Goal: Information Seeking & Learning: Learn about a topic

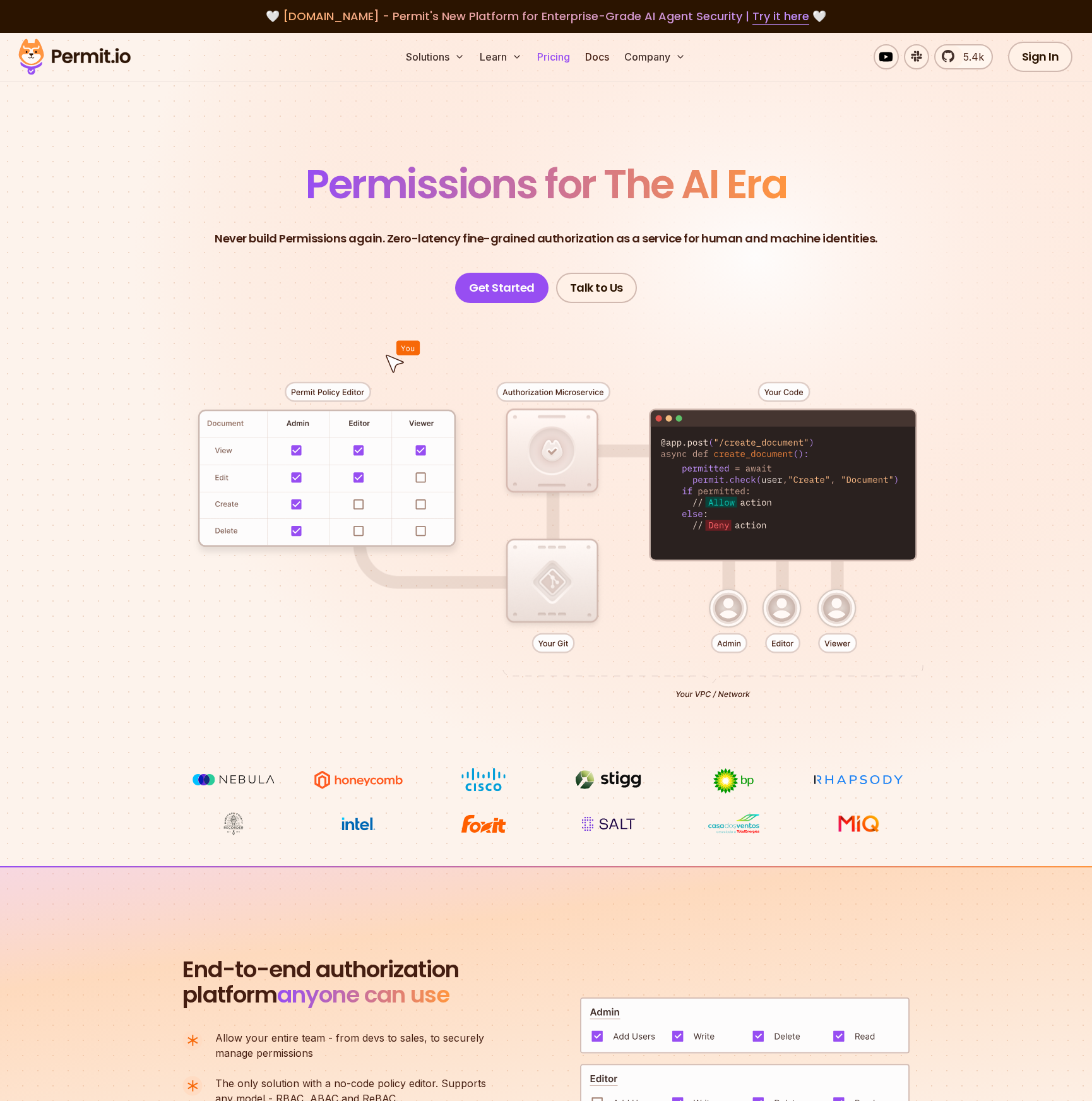
click at [543, 52] on link "Pricing" at bounding box center [553, 57] width 43 height 26
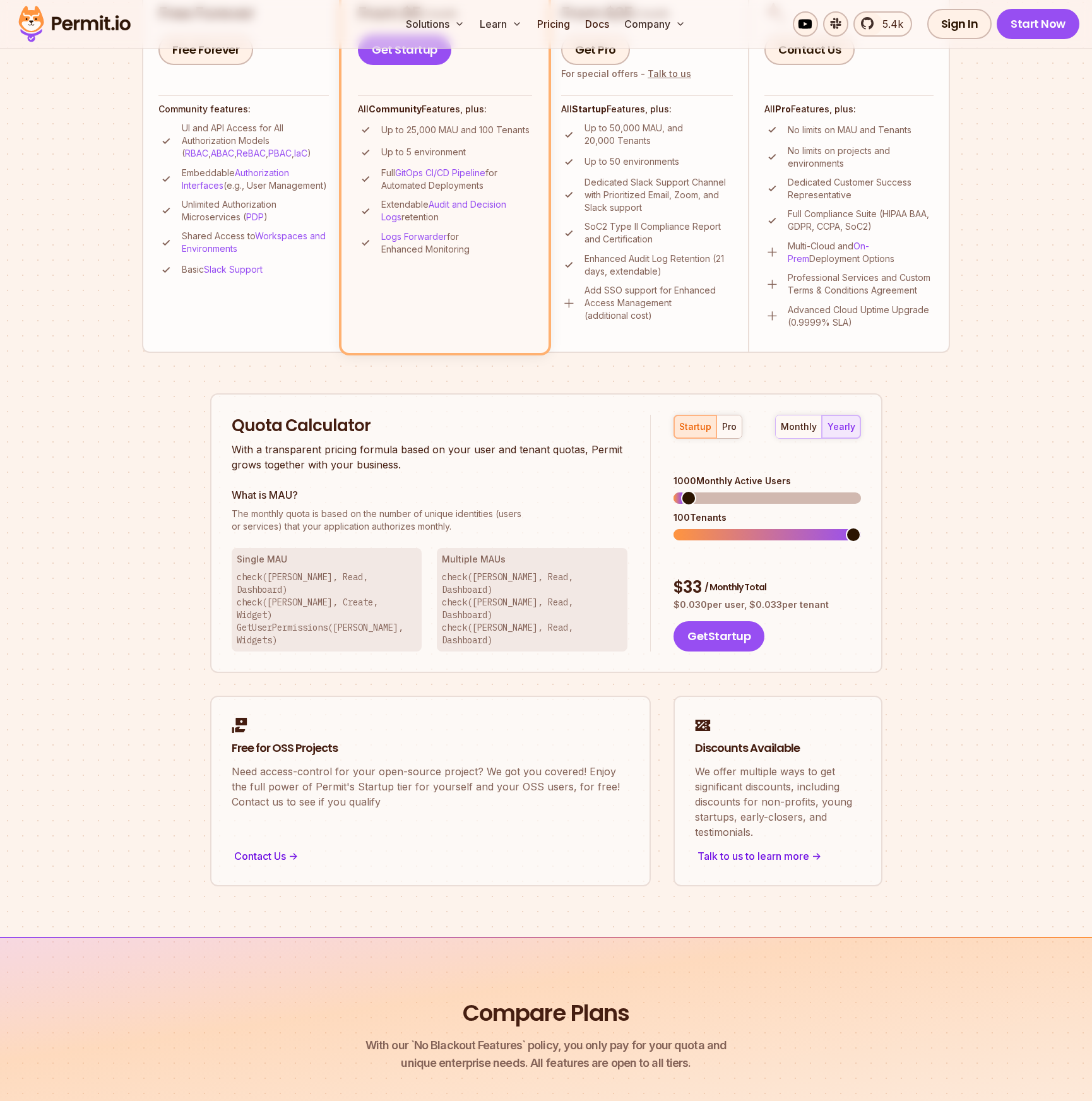
scroll to position [463, 0]
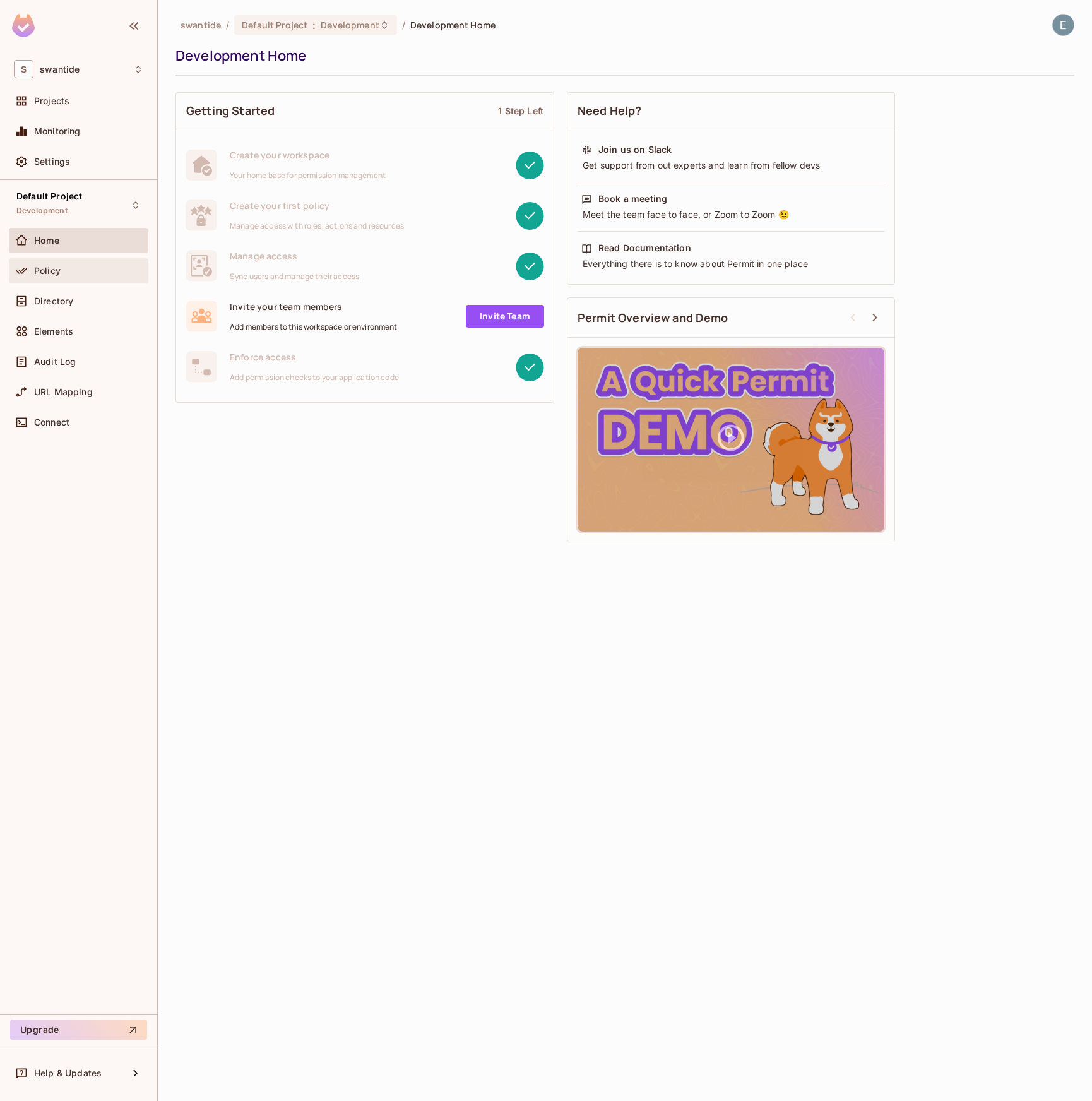
click at [47, 273] on span "Policy" at bounding box center [47, 270] width 26 height 10
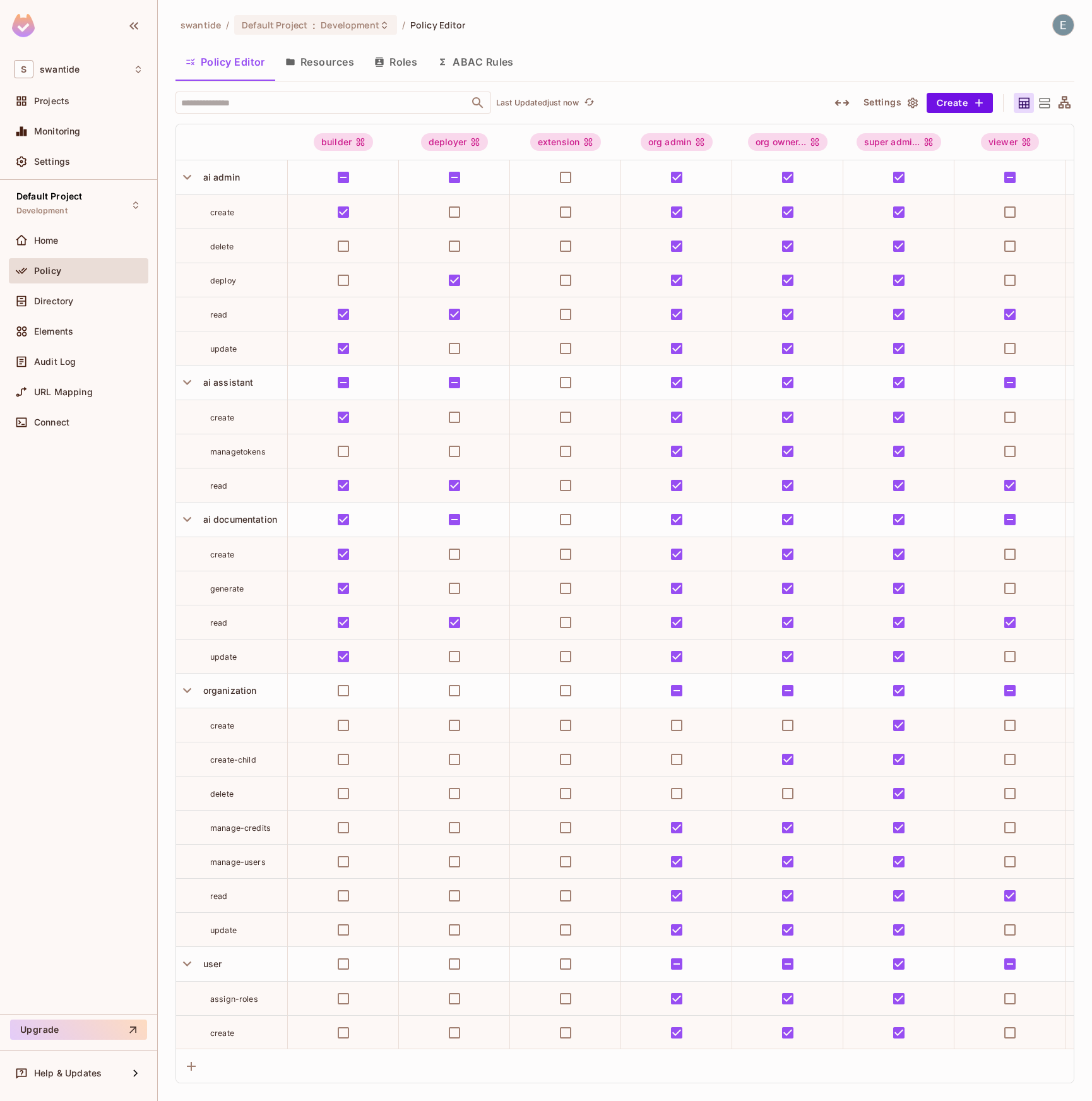
click at [338, 68] on button "Resources" at bounding box center [320, 62] width 89 height 32
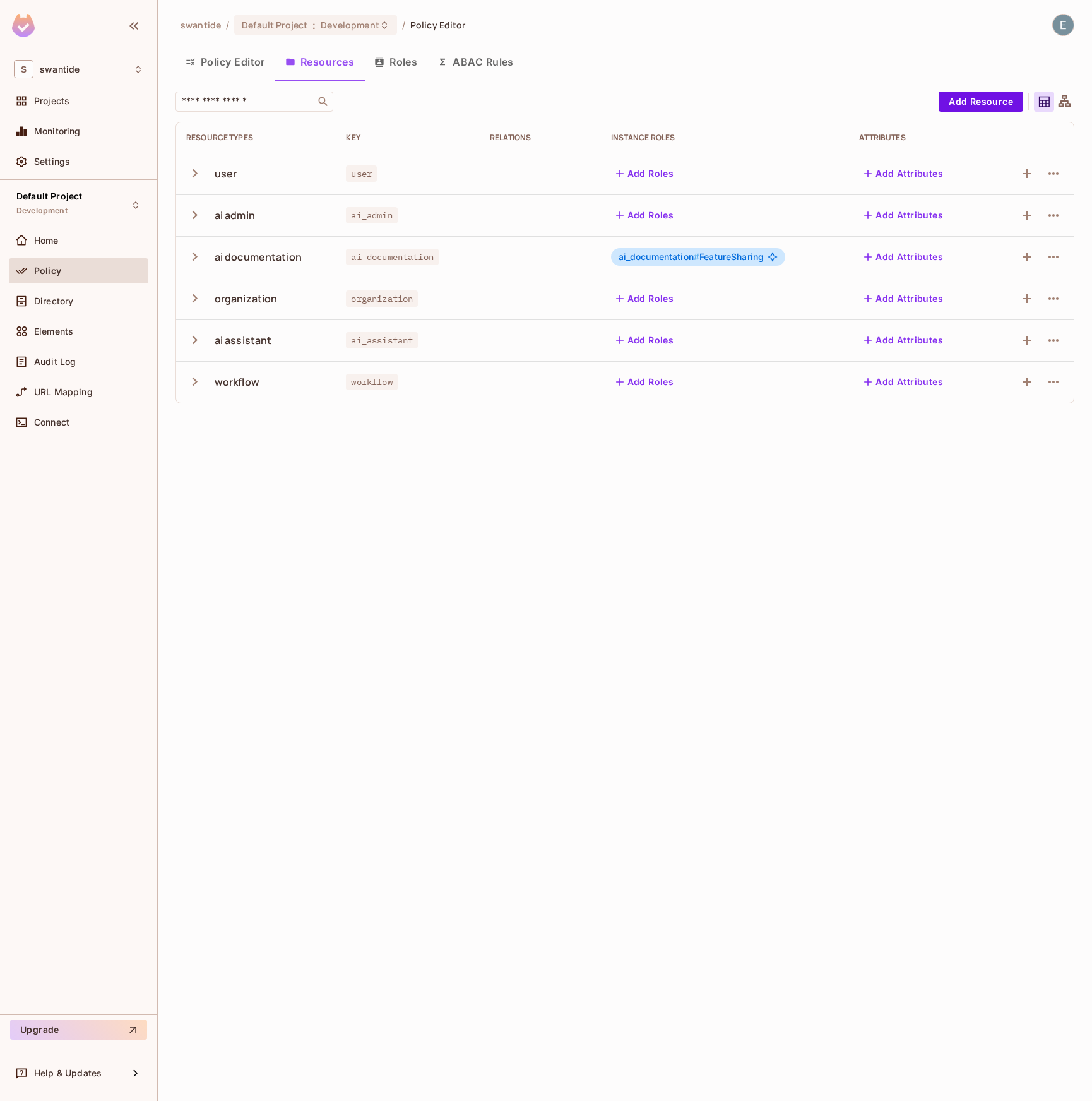
click at [397, 63] on button "Roles" at bounding box center [395, 62] width 63 height 32
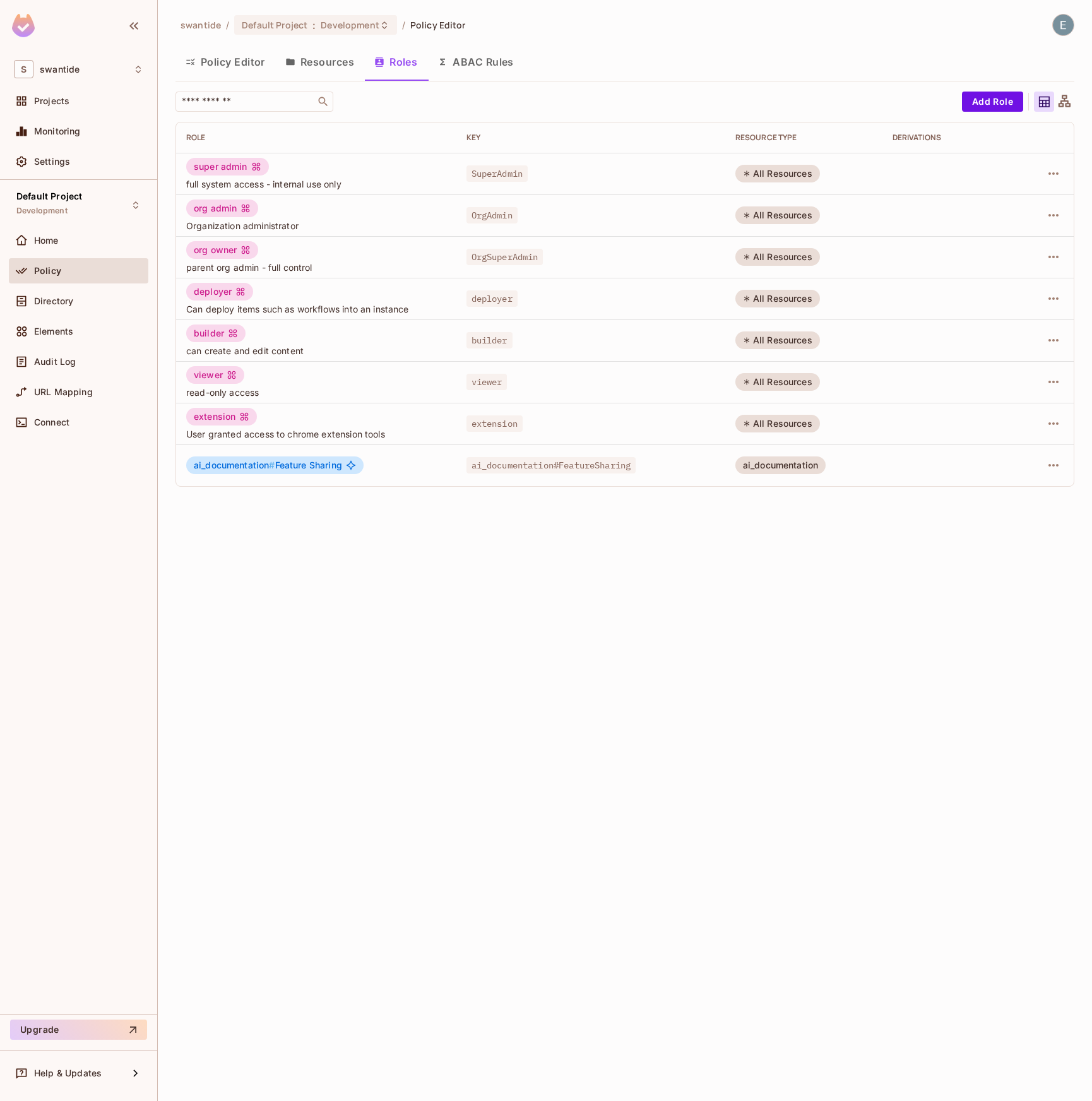
click at [329, 66] on button "Resources" at bounding box center [320, 62] width 89 height 32
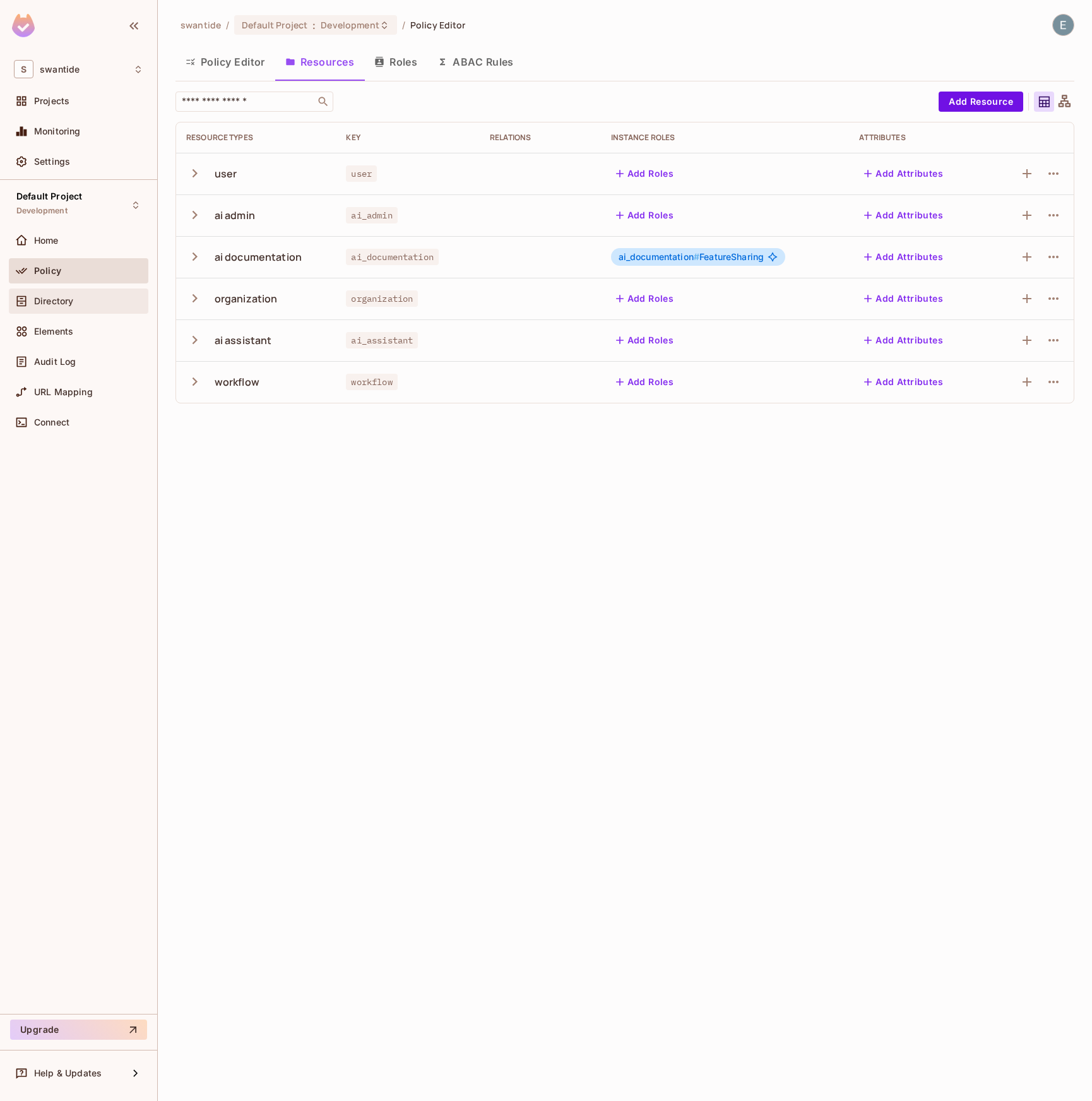
click at [73, 306] on div "Directory" at bounding box center [78, 301] width 130 height 16
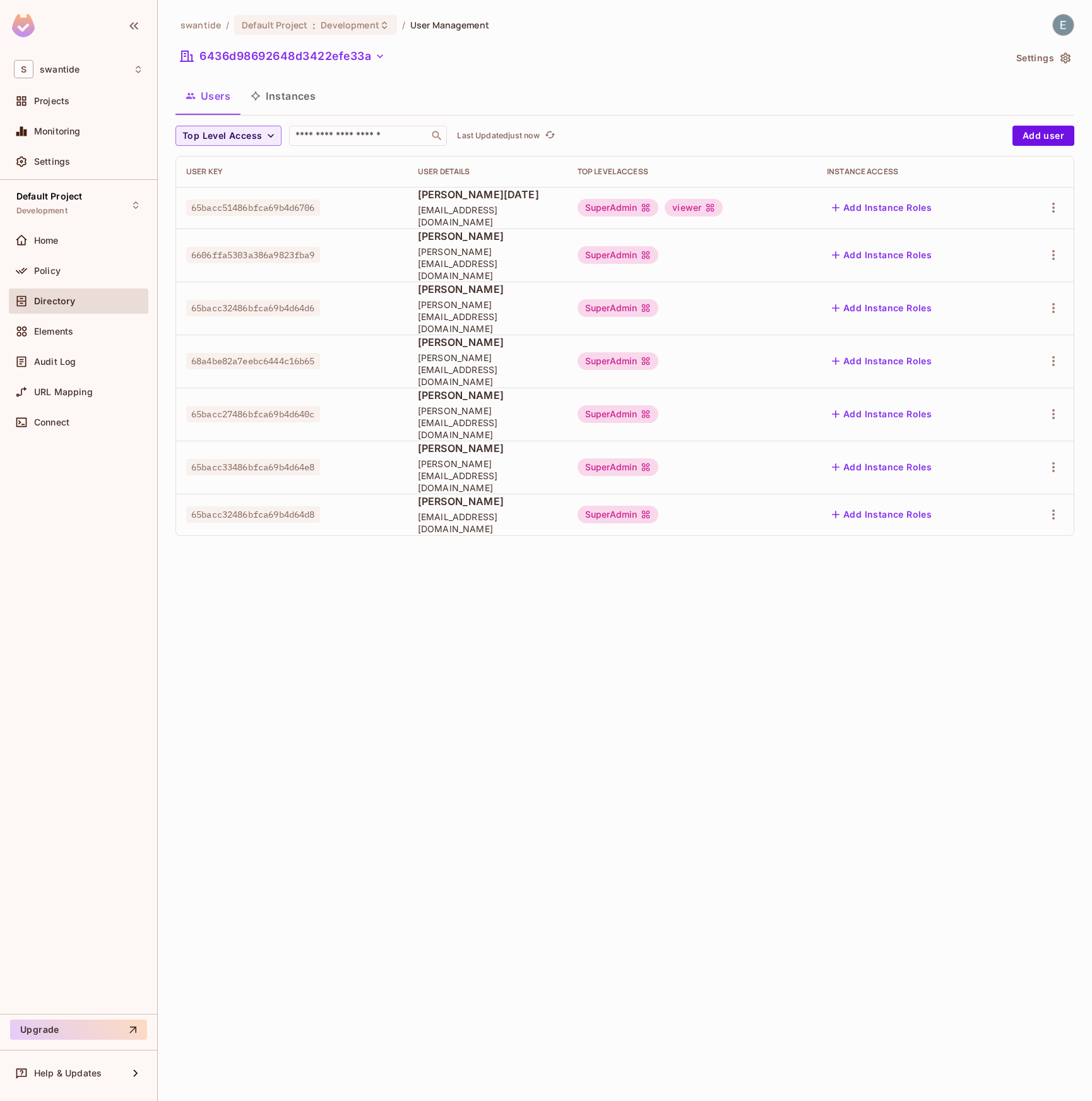
click at [292, 98] on button "Instances" at bounding box center [283, 96] width 85 height 32
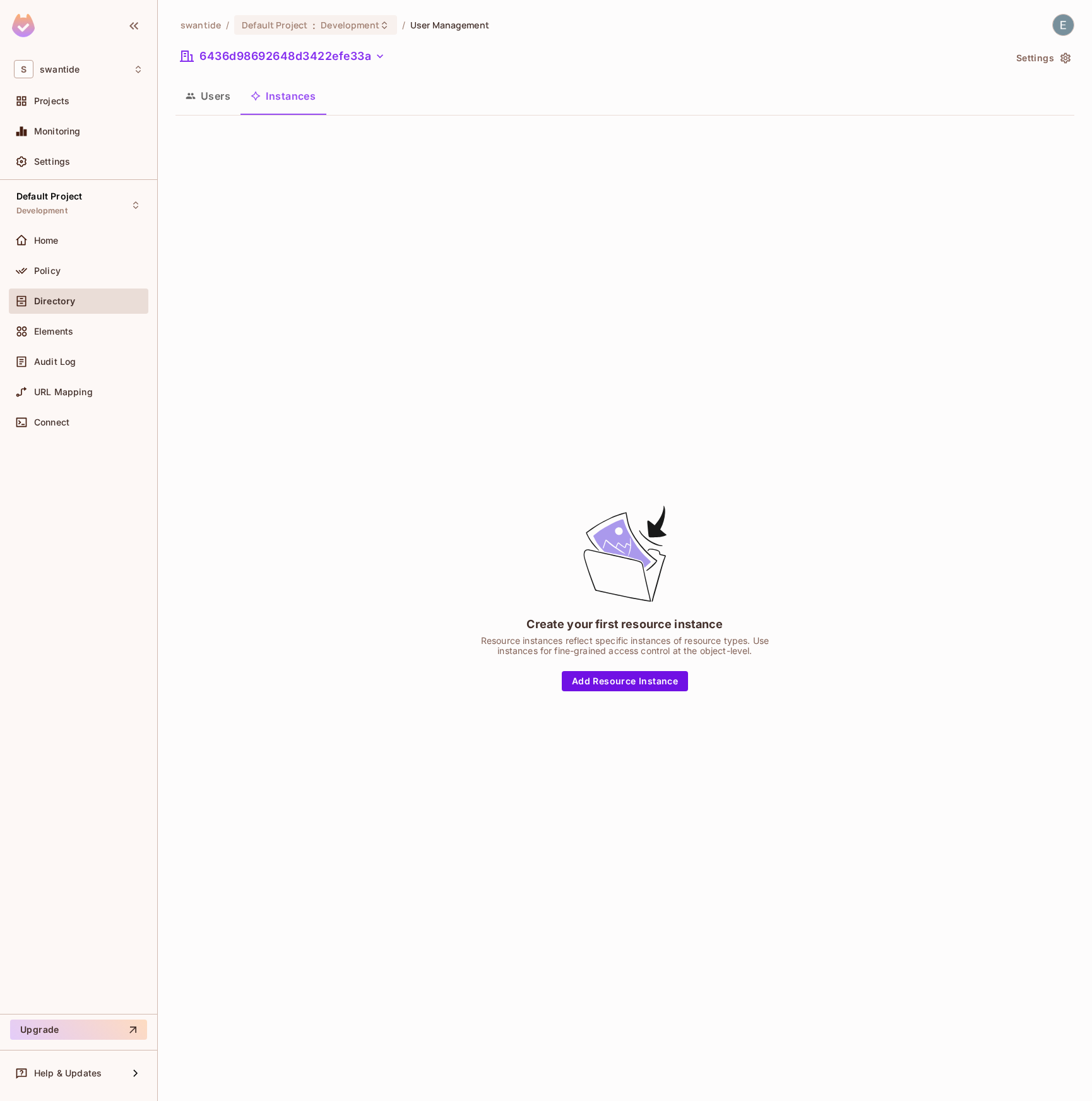
click at [658, 267] on div "Create your first resource instance Resource instances reflect specific instanc…" at bounding box center [625, 597] width 900 height 943
click at [725, 297] on div "Create your first resource instance Resource instances reflect specific instanc…" at bounding box center [625, 597] width 900 height 943
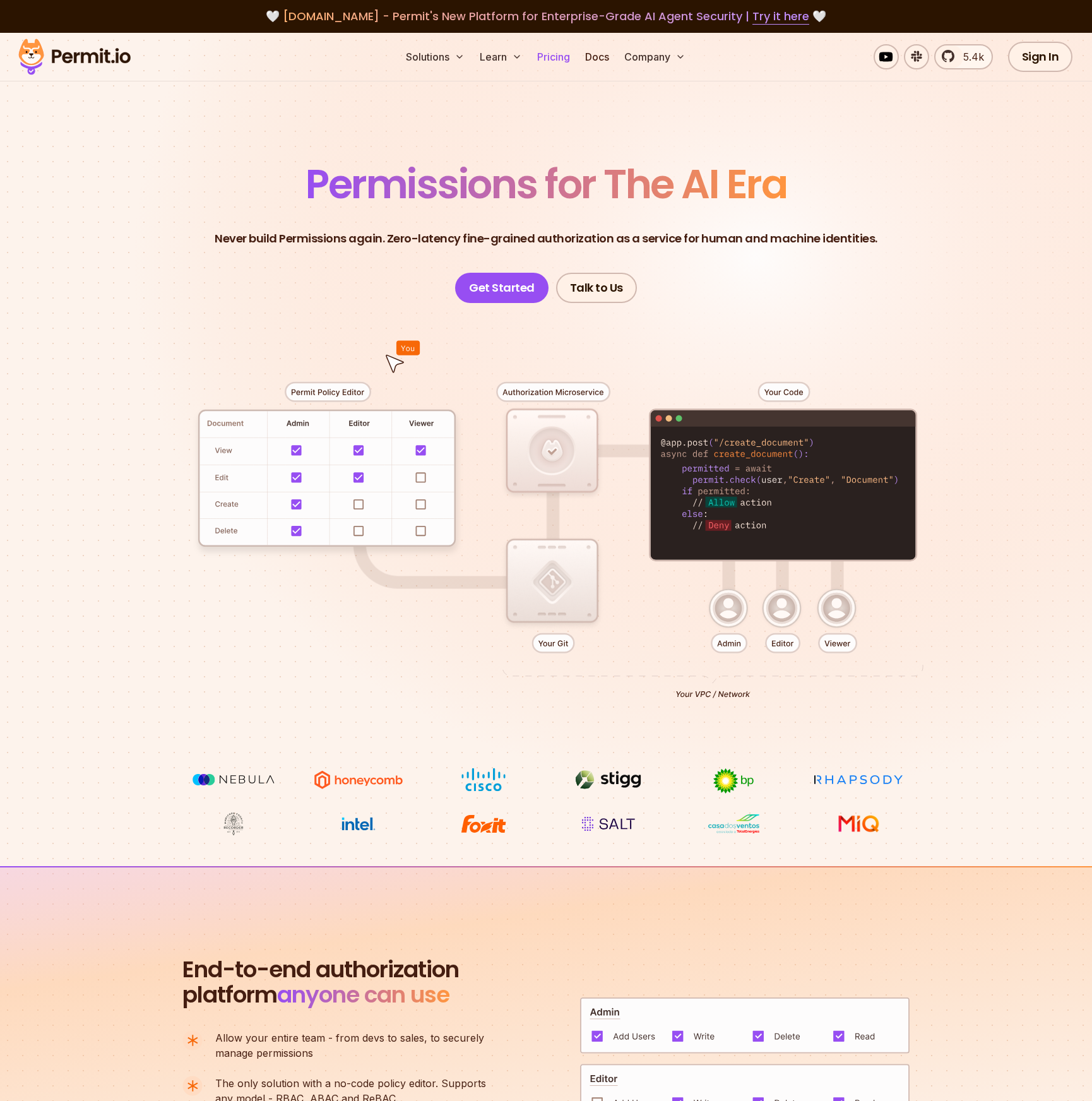
click at [556, 58] on link "Pricing" at bounding box center [553, 57] width 43 height 26
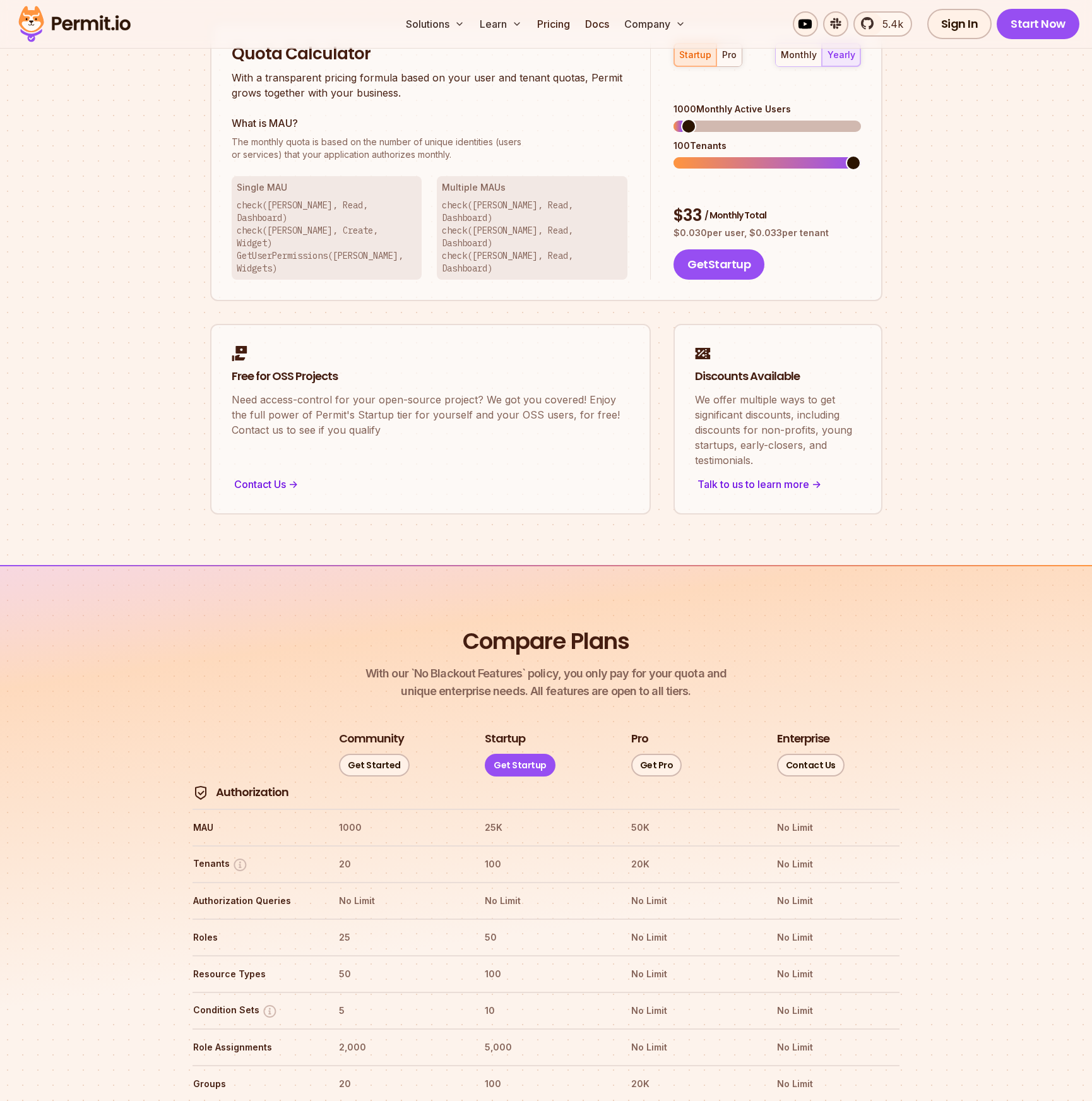
scroll to position [534, 0]
